Goal: Task Accomplishment & Management: Manage account settings

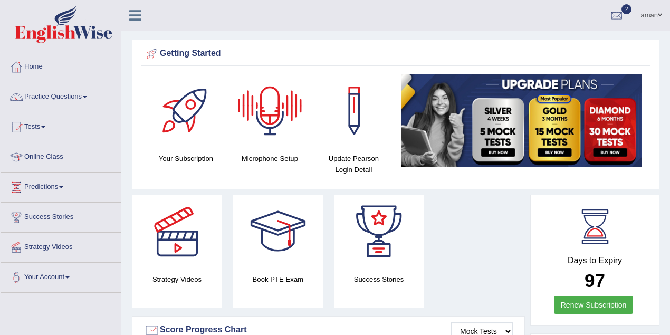
click at [659, 12] on span at bounding box center [660, 15] width 4 height 7
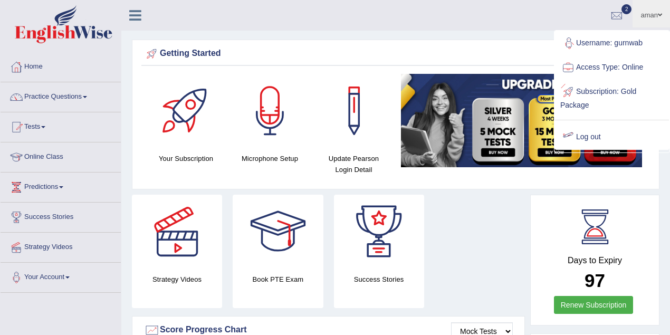
click at [585, 135] on link "Log out" at bounding box center [612, 137] width 114 height 24
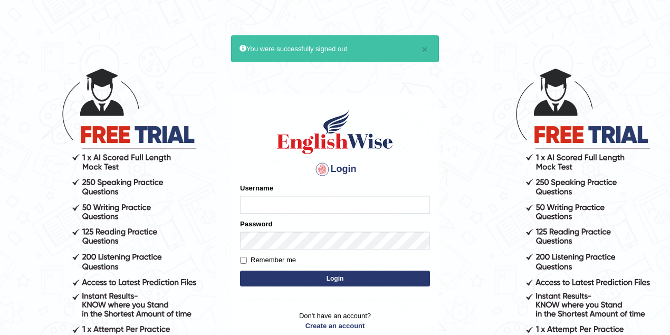
click at [296, 206] on input "Username" at bounding box center [335, 205] width 190 height 18
type input "kulvindersidhu"
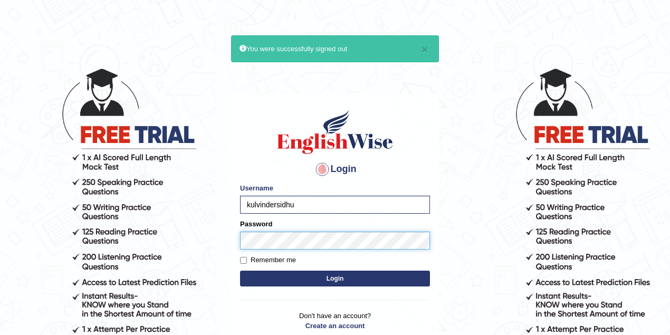
click at [240, 271] on button "Login" at bounding box center [335, 279] width 190 height 16
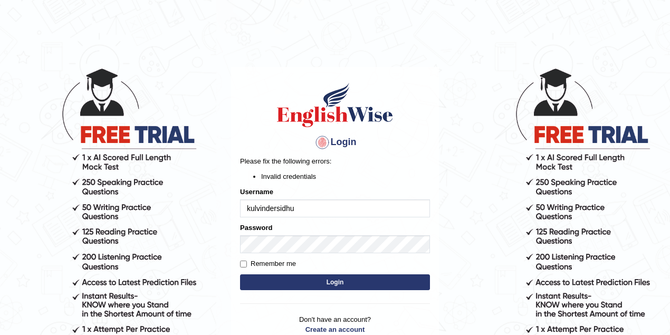
click at [281, 281] on button "Login" at bounding box center [335, 282] width 190 height 16
click at [297, 210] on input "kulvindersidhu" at bounding box center [335, 208] width 190 height 18
click at [236, 235] on div "Login Please fix the following errors: Invalid credentials Username kulvindersi…" at bounding box center [335, 214] width 208 height 295
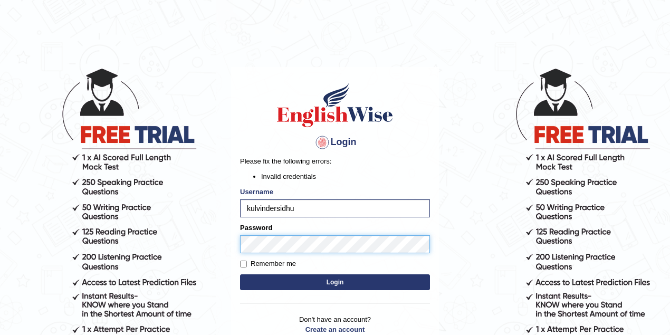
click at [240, 274] on button "Login" at bounding box center [335, 282] width 190 height 16
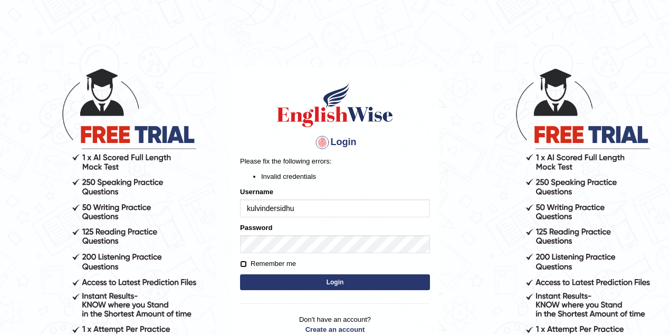
click at [245, 264] on input "Remember me" at bounding box center [243, 264] width 7 height 7
checkbox input "true"
click at [281, 287] on button "Login" at bounding box center [335, 282] width 190 height 16
click at [312, 282] on button "Login" at bounding box center [335, 282] width 190 height 16
click at [312, 282] on div "Login Please fix the following errors: Invalid credentials Username kulvindersi…" at bounding box center [335, 214] width 208 height 295
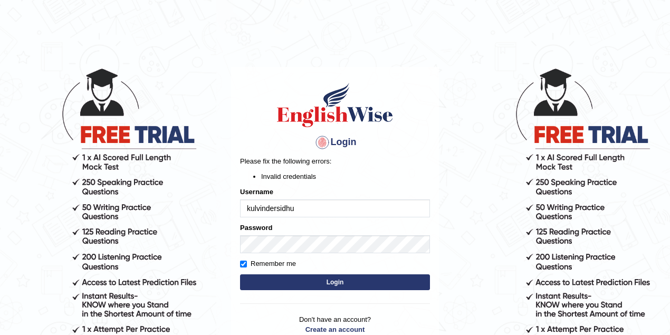
click at [249, 206] on input "kulvindersidhu" at bounding box center [335, 208] width 190 height 18
type input "kulvindersidhu"
click at [324, 282] on button "Login" at bounding box center [335, 282] width 190 height 16
click at [249, 212] on input "kulvindersidhu" at bounding box center [335, 208] width 190 height 18
type input "Kulvindersidhu"
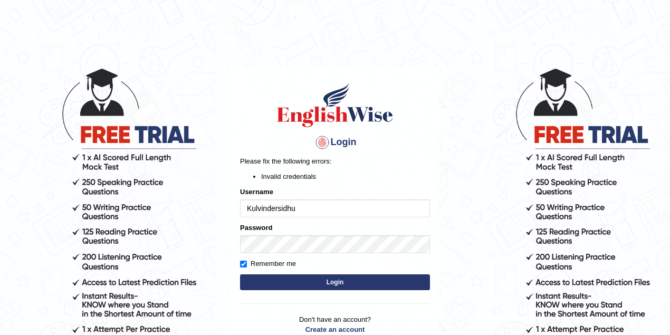
click at [240, 274] on button "Login" at bounding box center [335, 282] width 190 height 16
drag, startPoint x: 315, startPoint y: 205, endPoint x: 225, endPoint y: 192, distance: 91.1
click at [225, 192] on body "Login Please fix the following errors: Invalid credentials Username Kulvindersi…" at bounding box center [335, 201] width 670 height 335
click at [300, 279] on button "Login" at bounding box center [335, 282] width 190 height 16
drag, startPoint x: 280, startPoint y: 205, endPoint x: 242, endPoint y: 201, distance: 38.1
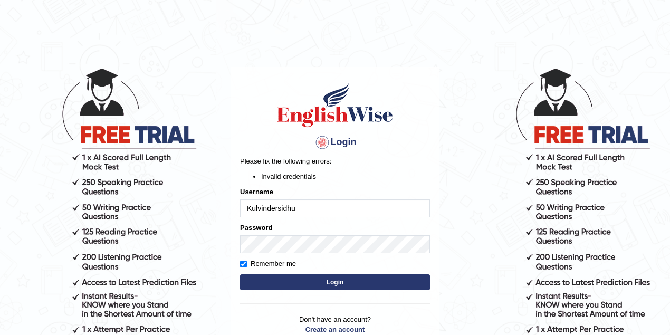
click at [242, 201] on input "Kulvindersidhu" at bounding box center [335, 208] width 190 height 18
type input "kulvindersidhu"
click at [299, 280] on button "Login" at bounding box center [335, 282] width 190 height 16
click at [403, 43] on main "Login Please fix the following errors: Invalid credentials Username kulvindersi…" at bounding box center [334, 199] width 211 height 330
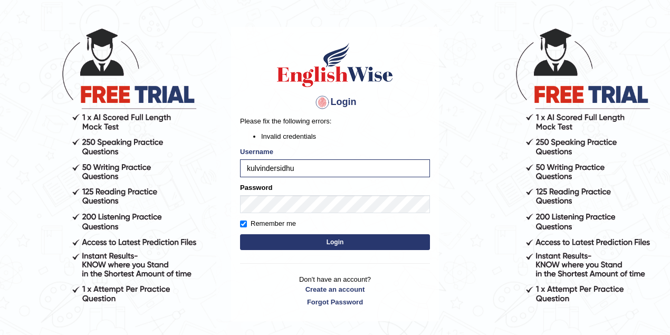
scroll to position [91, 0]
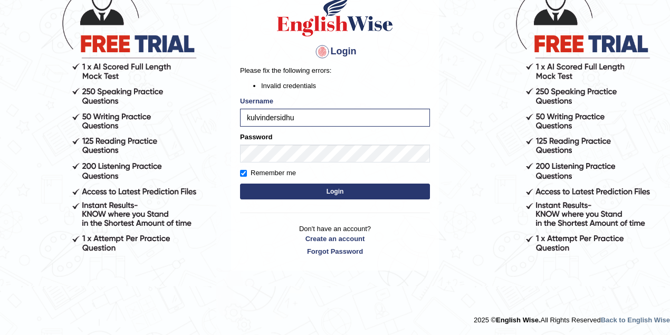
click at [361, 195] on button "Login" at bounding box center [335, 192] width 190 height 16
click at [361, 195] on div "Login Please fix the following errors: Invalid credentials Username kulvindersi…" at bounding box center [335, 123] width 208 height 295
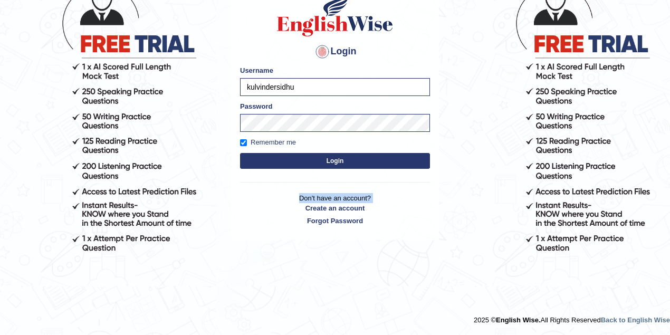
click at [361, 195] on p "Don't have an account? Create an account Forgot Password" at bounding box center [335, 209] width 190 height 33
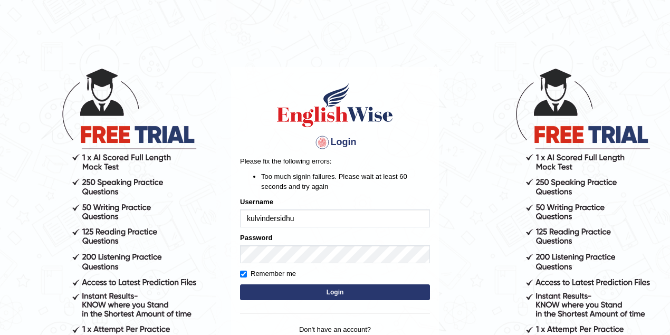
click at [338, 157] on p "Please fix the following errors:" at bounding box center [335, 161] width 190 height 10
click at [315, 289] on button "Login" at bounding box center [335, 292] width 190 height 16
drag, startPoint x: 312, startPoint y: 212, endPoint x: 224, endPoint y: 213, distance: 88.1
click at [233, 213] on div "Login Please fix the following errors: Too much signin failures. Please wait at…" at bounding box center [335, 219] width 208 height 305
click at [258, 215] on input "Username" at bounding box center [335, 218] width 190 height 18
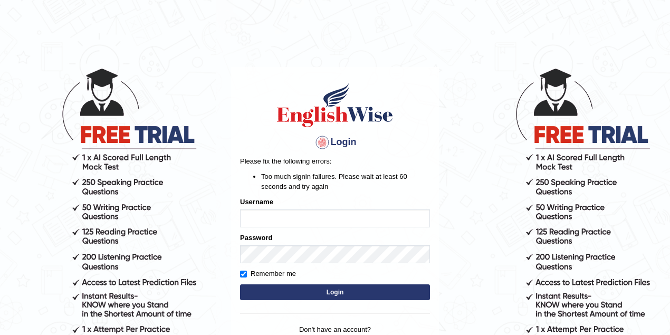
type input "kulvindersidhu"
click at [332, 294] on button "Login" at bounding box center [335, 292] width 190 height 16
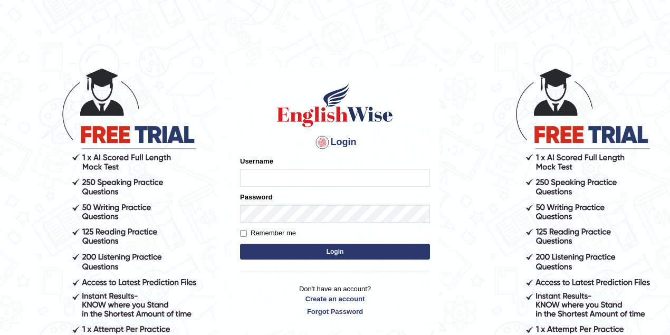
click at [261, 175] on input "Username" at bounding box center [335, 178] width 190 height 18
type input "kulvindersidhu"
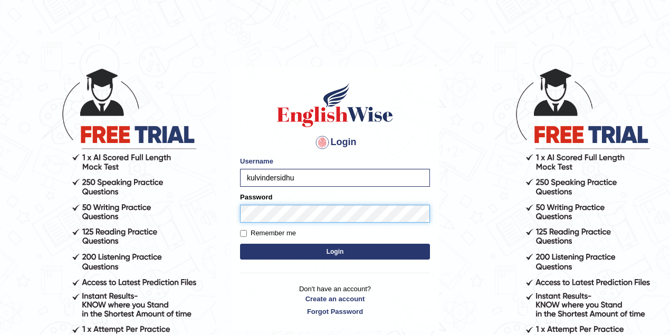
click at [240, 228] on button "Login" at bounding box center [335, 252] width 190 height 16
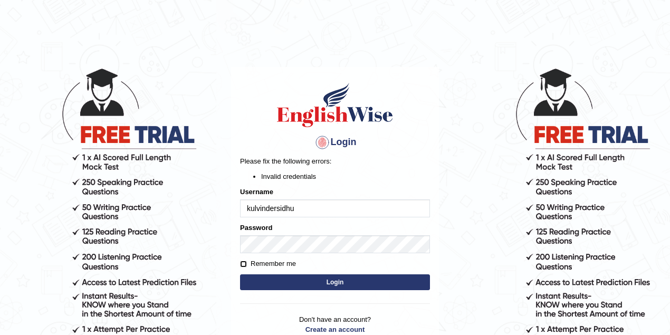
click at [243, 266] on input "Remember me" at bounding box center [243, 264] width 7 height 7
checkbox input "true"
click at [275, 288] on button "Login" at bounding box center [335, 282] width 190 height 16
click at [305, 254] on form "Please fix the following errors: Invalid credentials Username kulvindersidhu Pa…" at bounding box center [335, 224] width 190 height 137
click at [312, 276] on button "Login" at bounding box center [335, 282] width 190 height 16
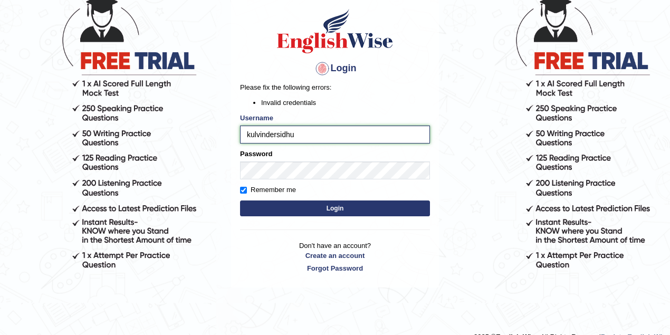
scroll to position [91, 0]
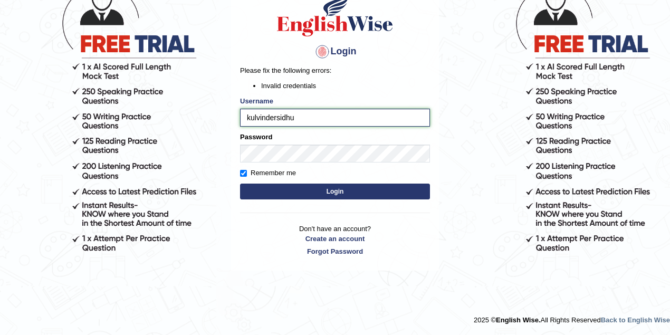
click at [292, 118] on input "kulvindersidhu" at bounding box center [335, 118] width 190 height 18
click at [299, 118] on input "kulvindersidhu" at bounding box center [335, 118] width 190 height 18
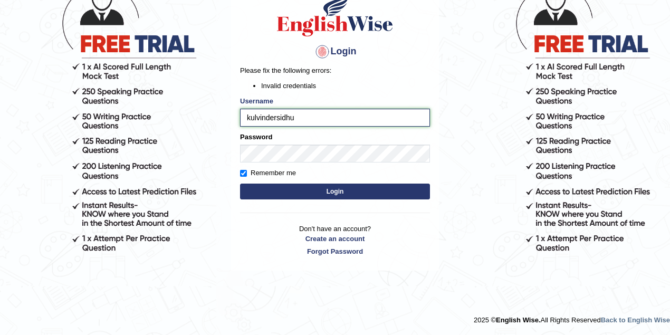
click at [299, 118] on input "kulvindersidhu" at bounding box center [335, 118] width 190 height 18
click at [305, 119] on input "kulvindersidhu" at bounding box center [335, 118] width 190 height 18
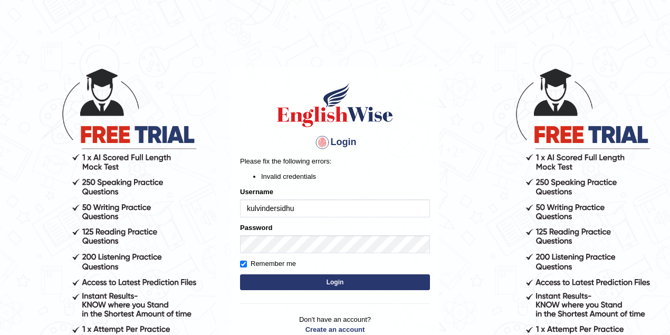
drag, startPoint x: 311, startPoint y: 214, endPoint x: 274, endPoint y: 193, distance: 41.8
click at [274, 194] on div "Username kulvindersidhu" at bounding box center [335, 202] width 190 height 31
click at [313, 181] on form "Please fix the following errors: Invalid credentials Username kulvindersidhu Pa…" at bounding box center [335, 224] width 190 height 137
drag, startPoint x: 313, startPoint y: 181, endPoint x: 312, endPoint y: 188, distance: 6.4
click at [313, 181] on form "Please fix the following errors: Invalid credentials Username kulvindersidhu Pa…" at bounding box center [335, 224] width 190 height 137
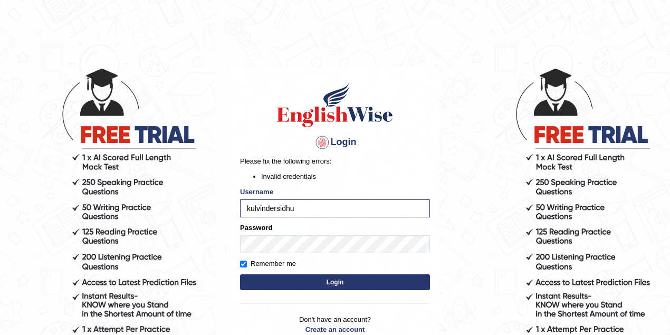
click at [324, 281] on button "Login" at bounding box center [335, 282] width 190 height 16
